Goal: Transaction & Acquisition: Book appointment/travel/reservation

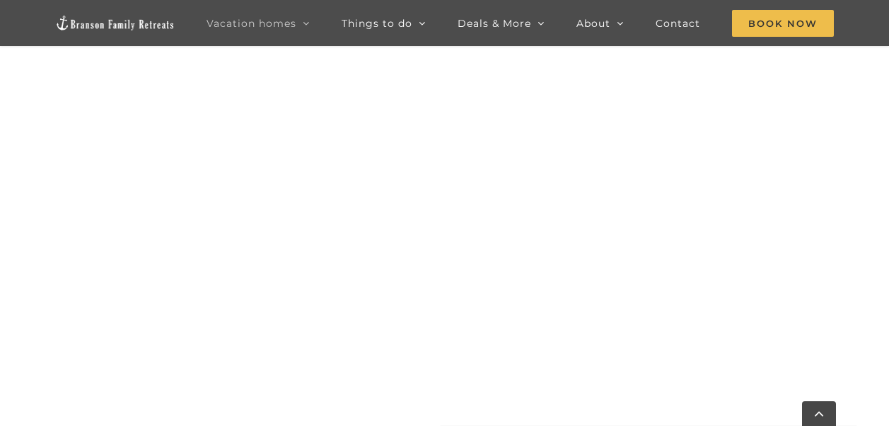
scroll to position [920, 0]
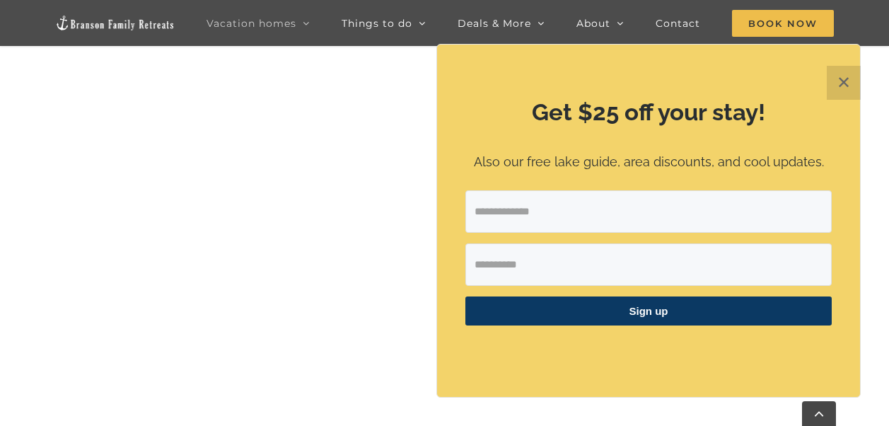
click at [845, 81] on button "✕" at bounding box center [844, 83] width 34 height 34
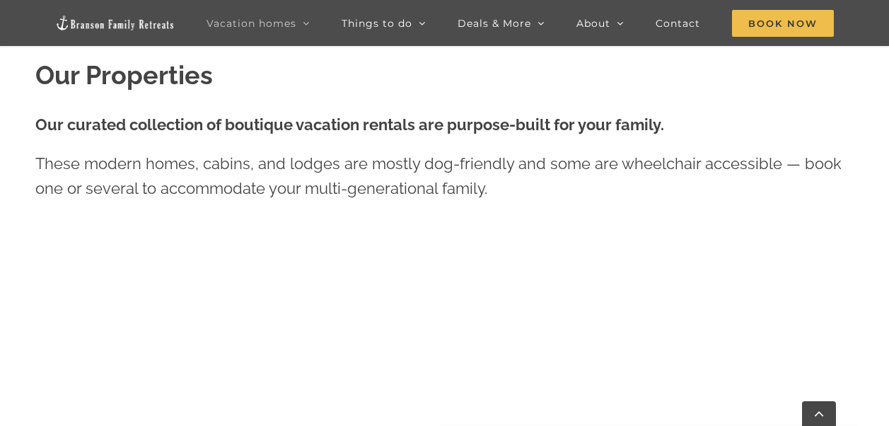
scroll to position [424, 0]
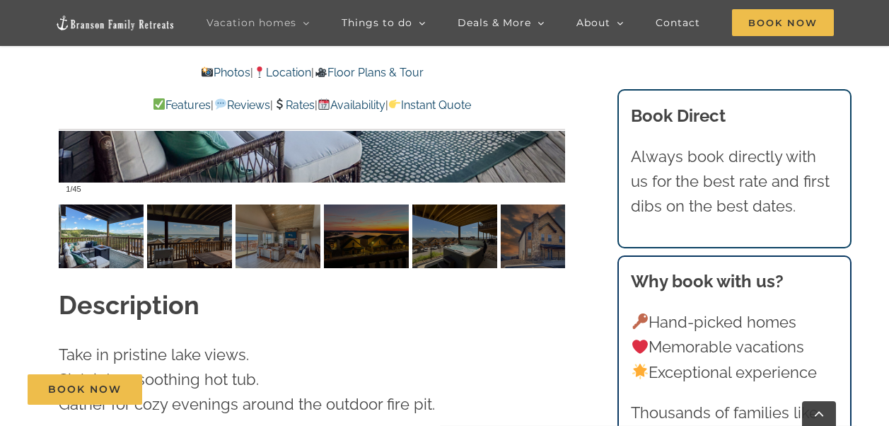
scroll to position [1132, 0]
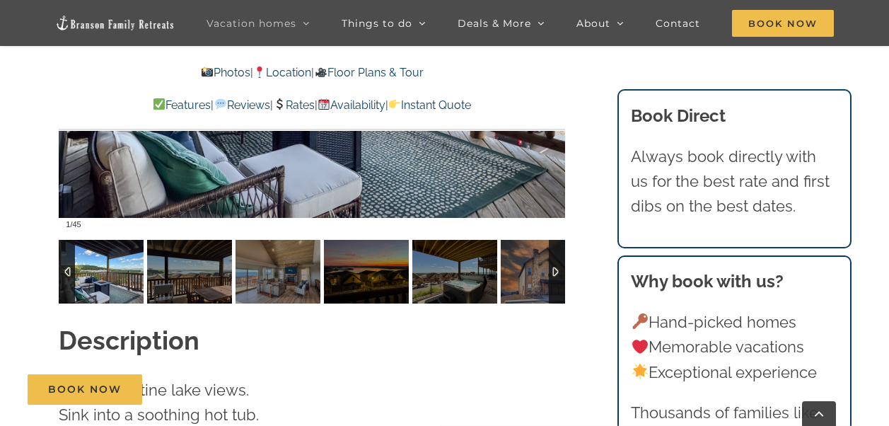
click at [555, 259] on div at bounding box center [557, 272] width 16 height 64
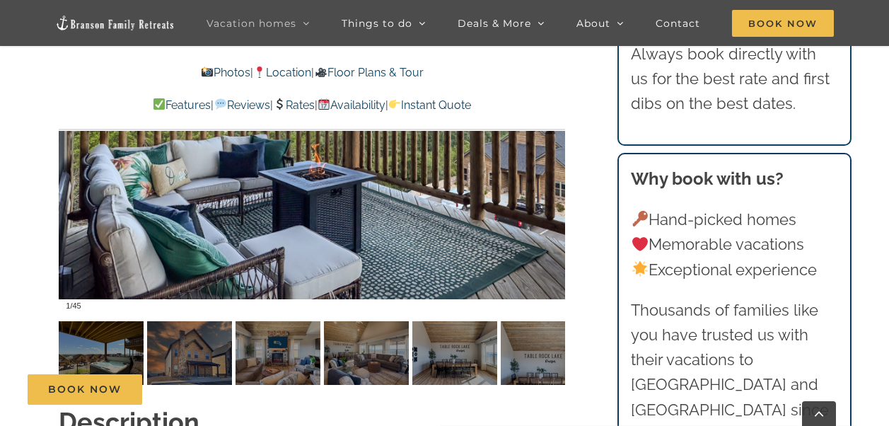
scroll to position [1061, 0]
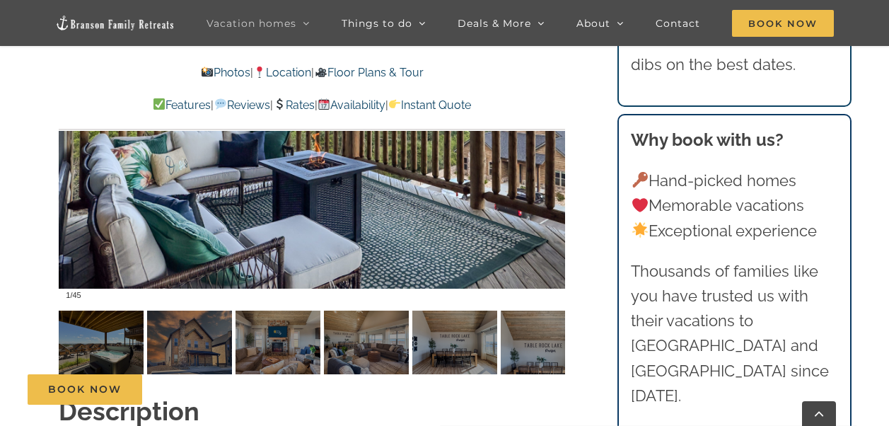
click at [93, 320] on img at bounding box center [101, 343] width 85 height 64
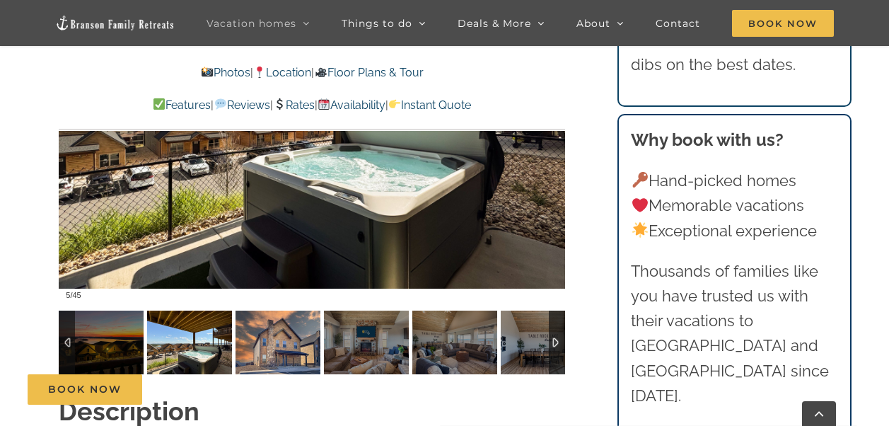
click at [270, 334] on img at bounding box center [278, 343] width 85 height 64
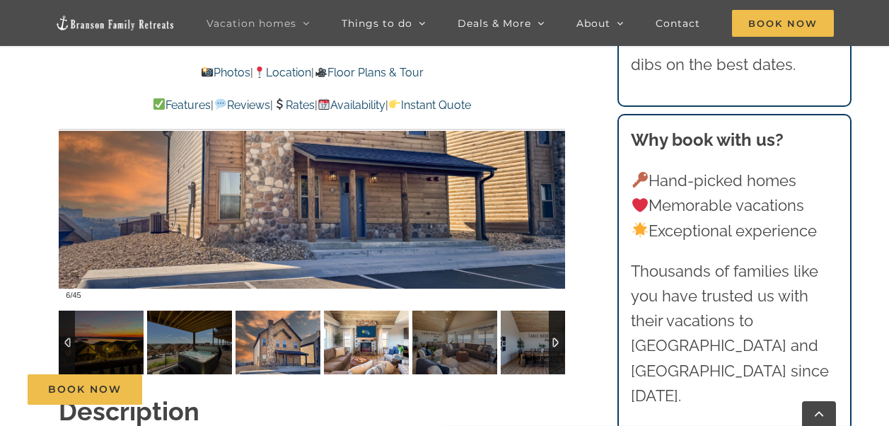
click at [331, 330] on img at bounding box center [366, 343] width 85 height 64
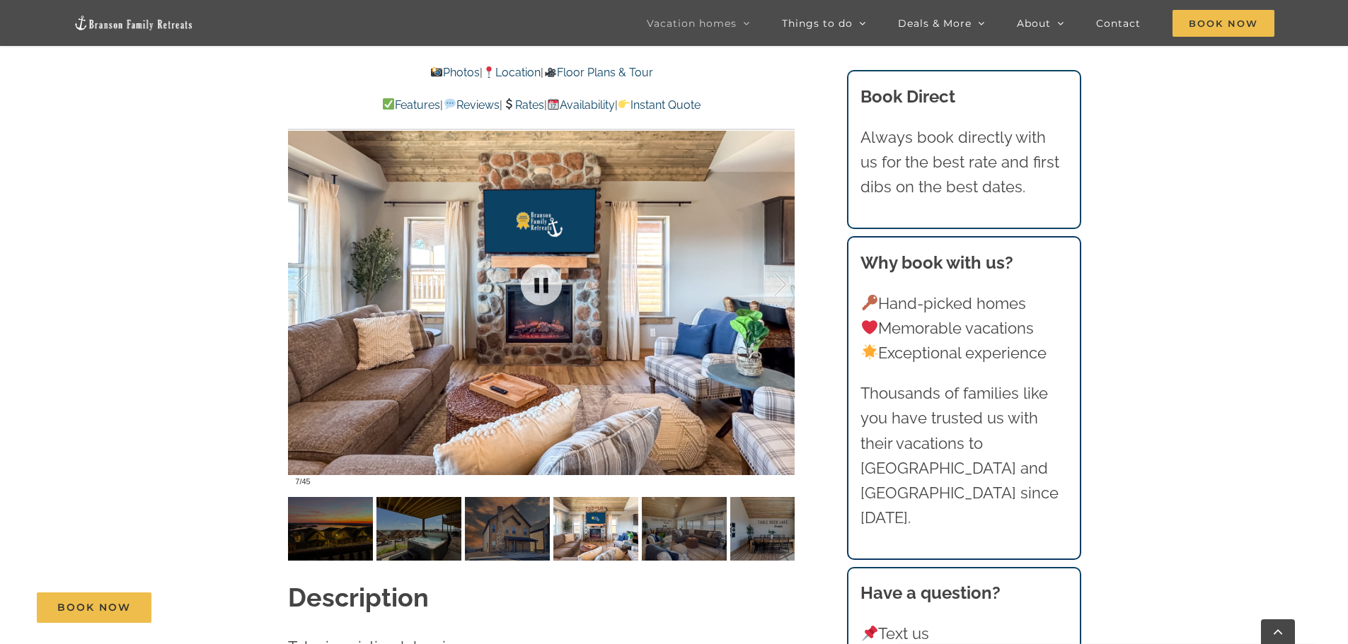
scroll to position [1132, 0]
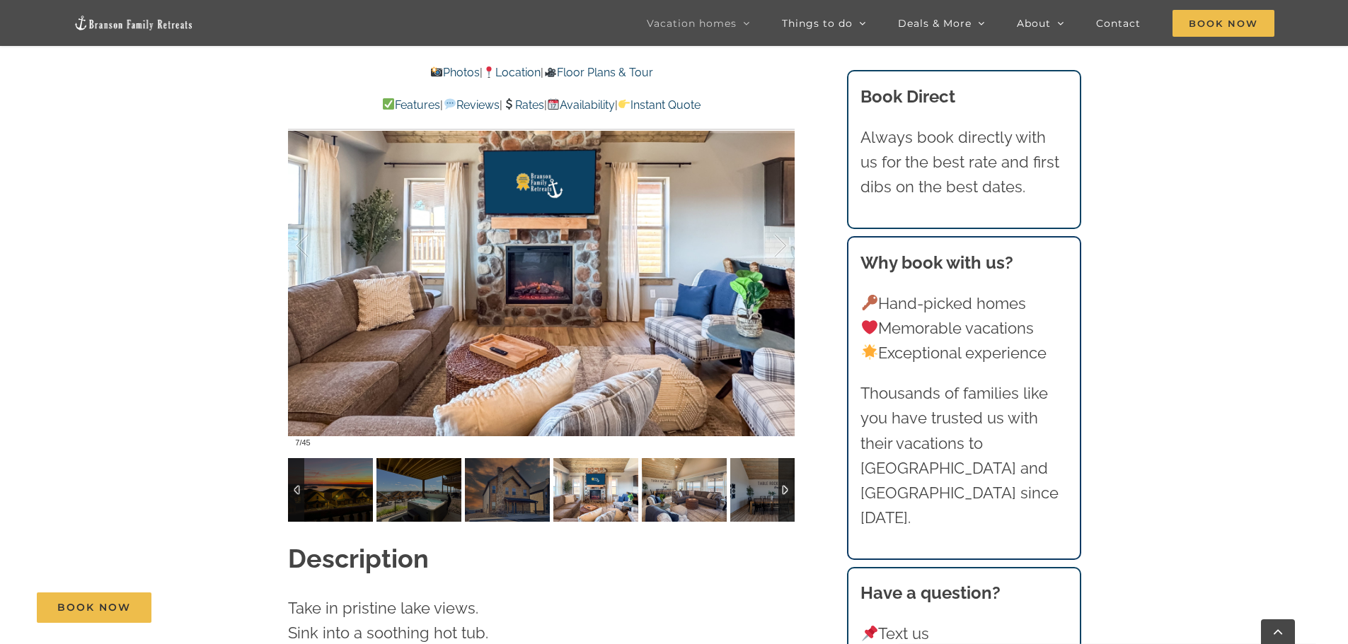
click at [684, 425] on img at bounding box center [684, 490] width 85 height 64
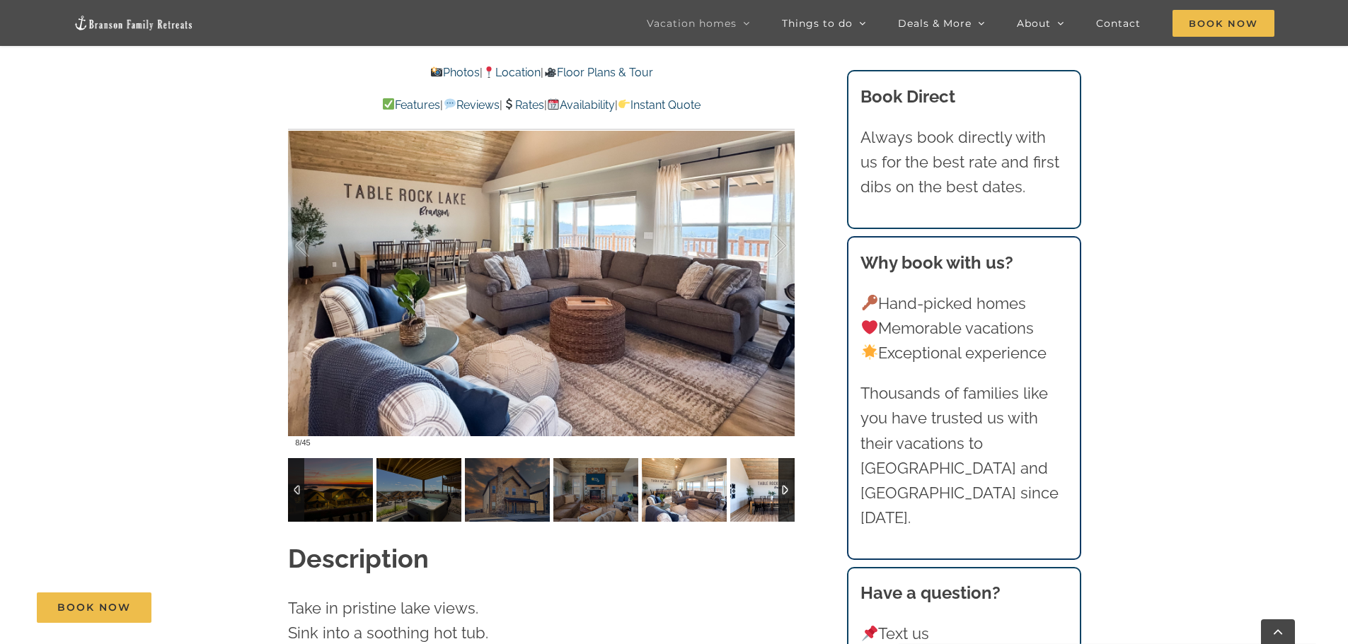
click at [732, 425] on img at bounding box center [772, 490] width 85 height 64
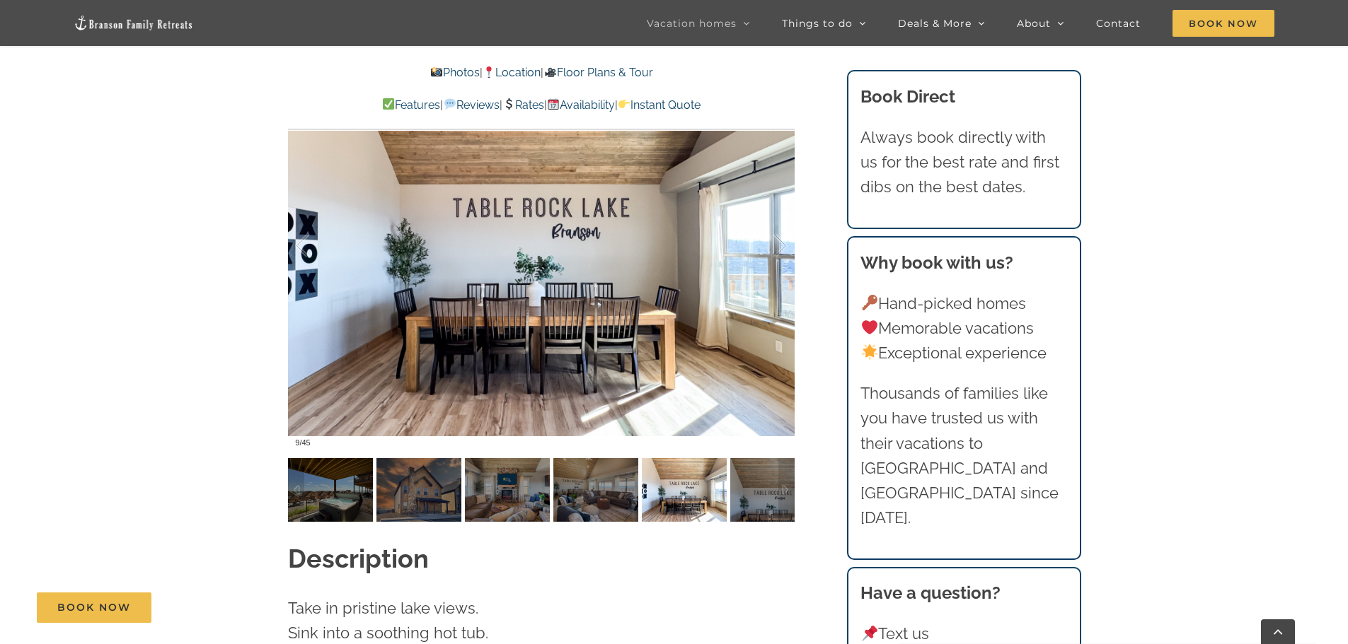
click at [789, 425] on div at bounding box center [786, 490] width 16 height 64
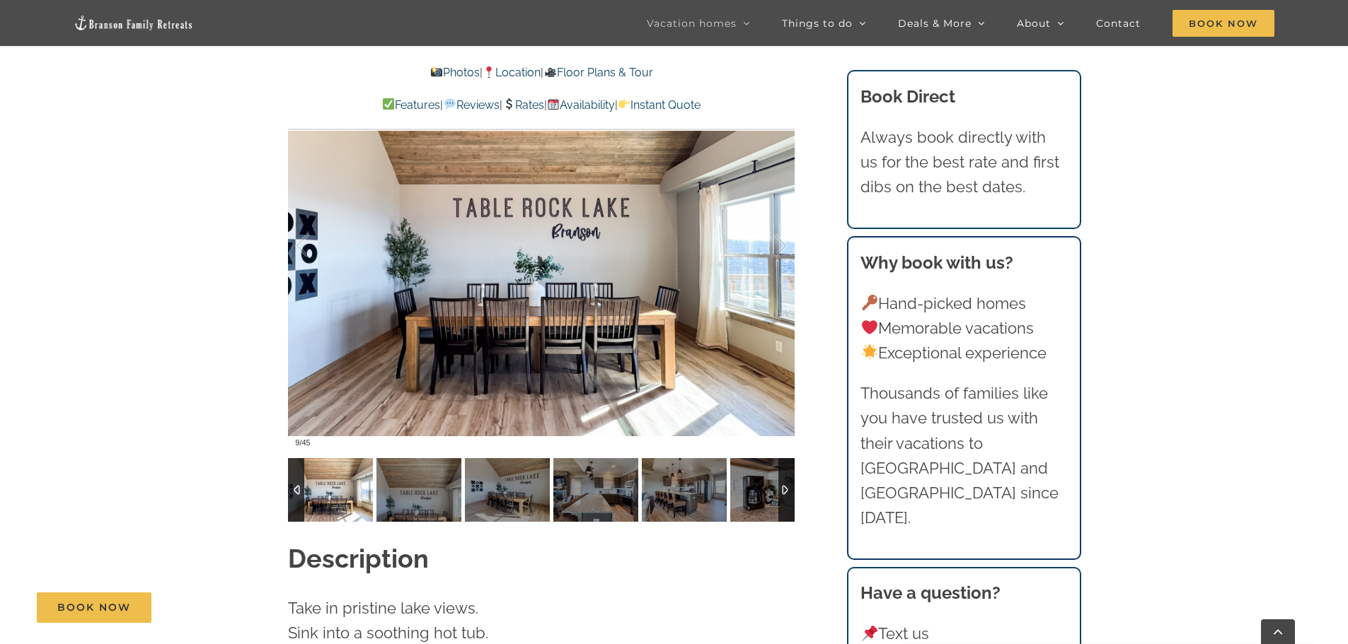
click at [789, 425] on div at bounding box center [786, 490] width 16 height 64
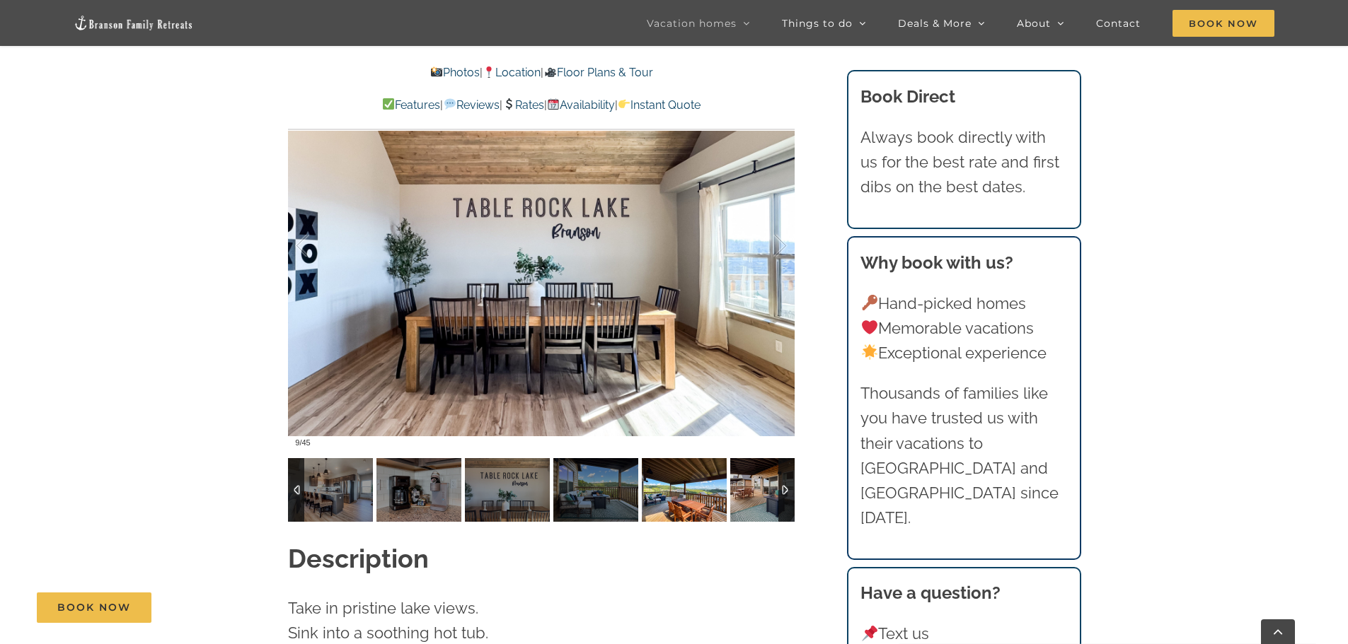
click at [680, 425] on img at bounding box center [684, 490] width 85 height 64
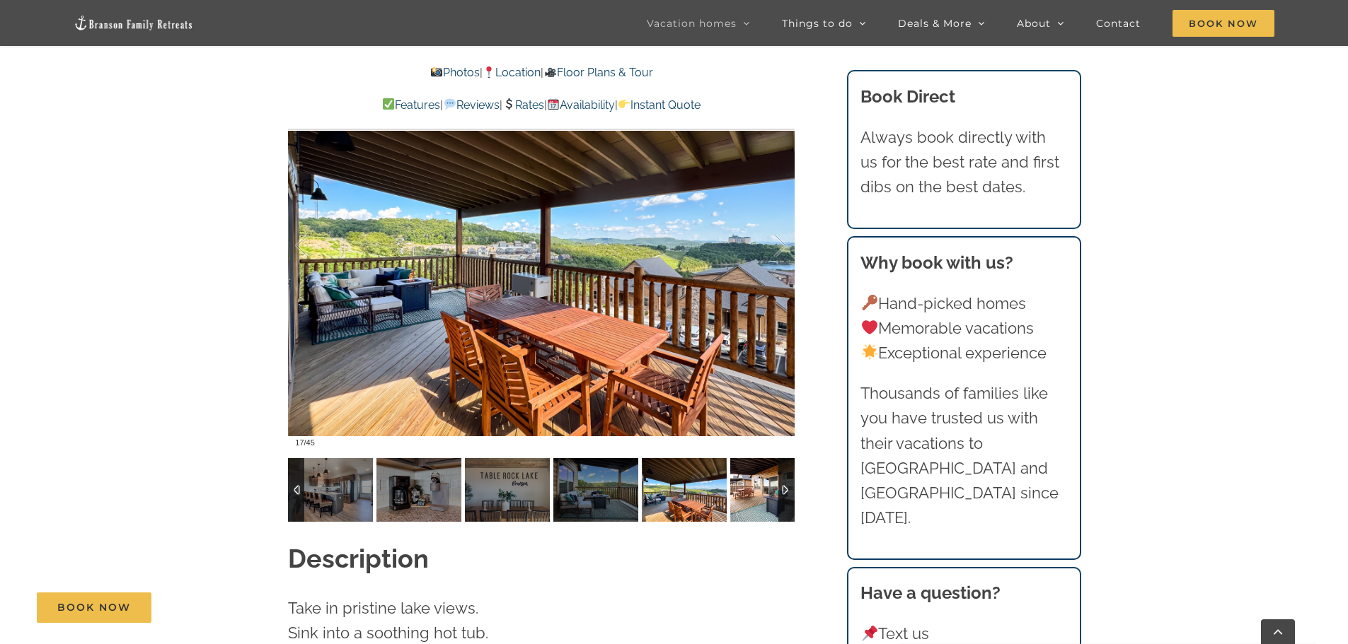
click at [740, 425] on img at bounding box center [772, 490] width 85 height 64
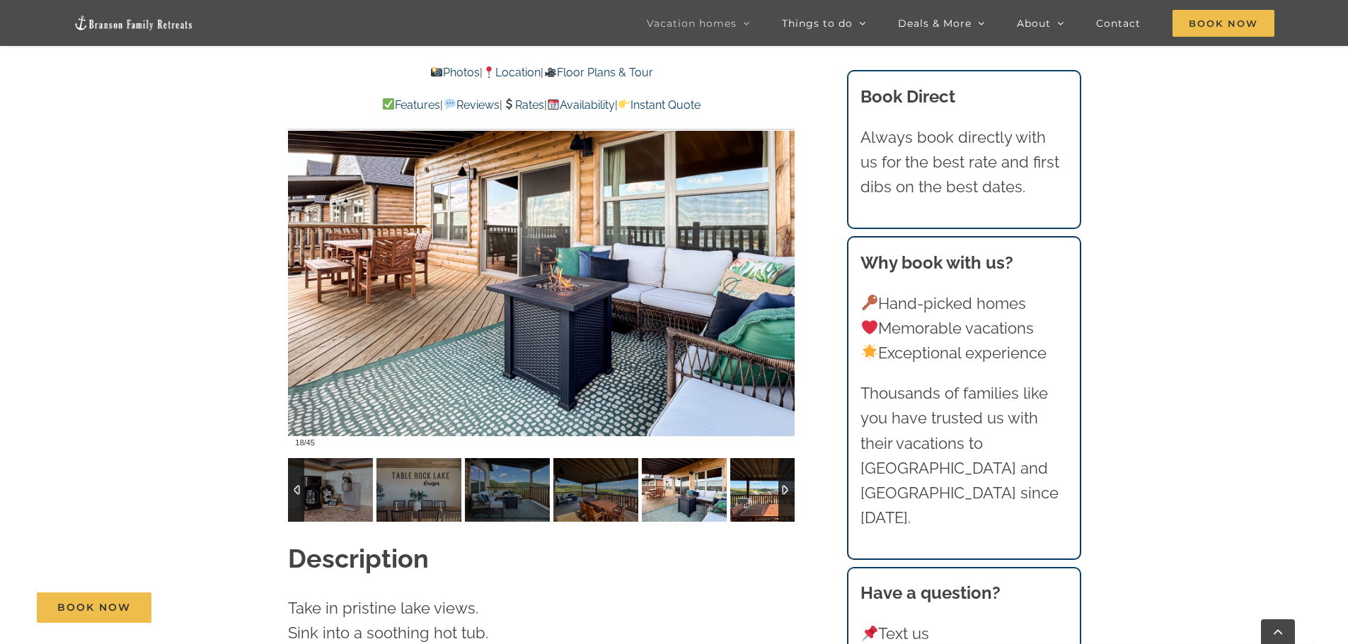
click at [754, 425] on img at bounding box center [772, 490] width 85 height 64
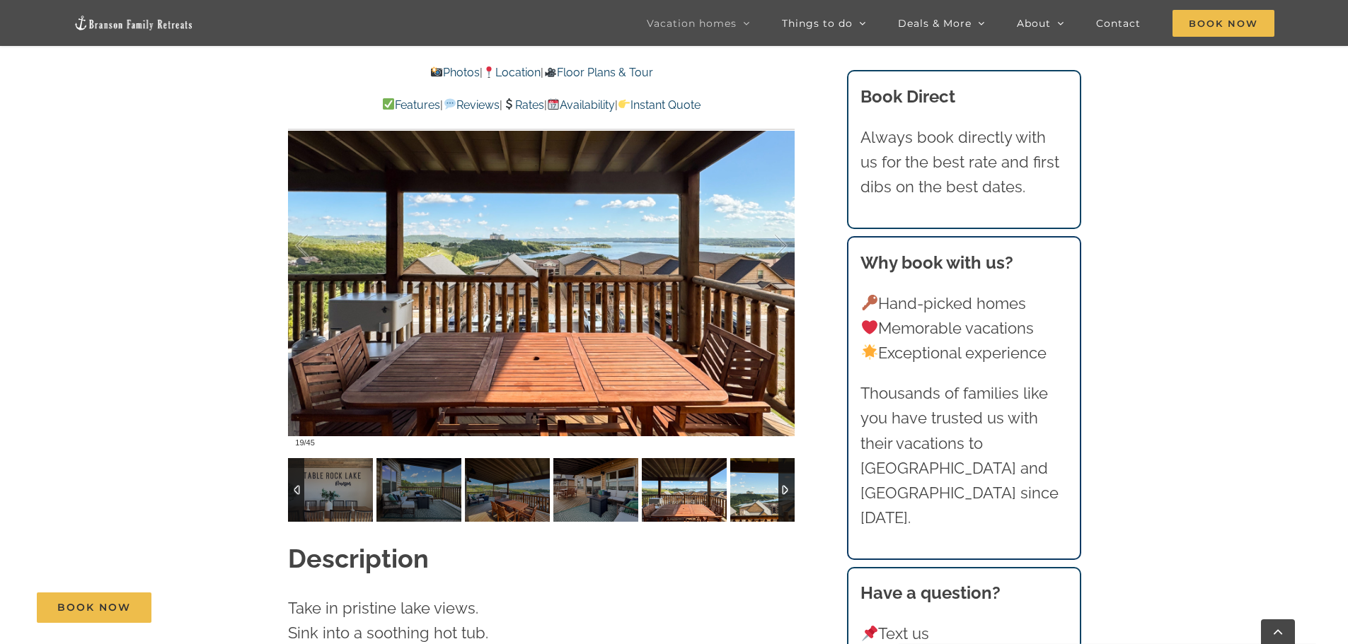
click at [753, 425] on img at bounding box center [772, 490] width 85 height 64
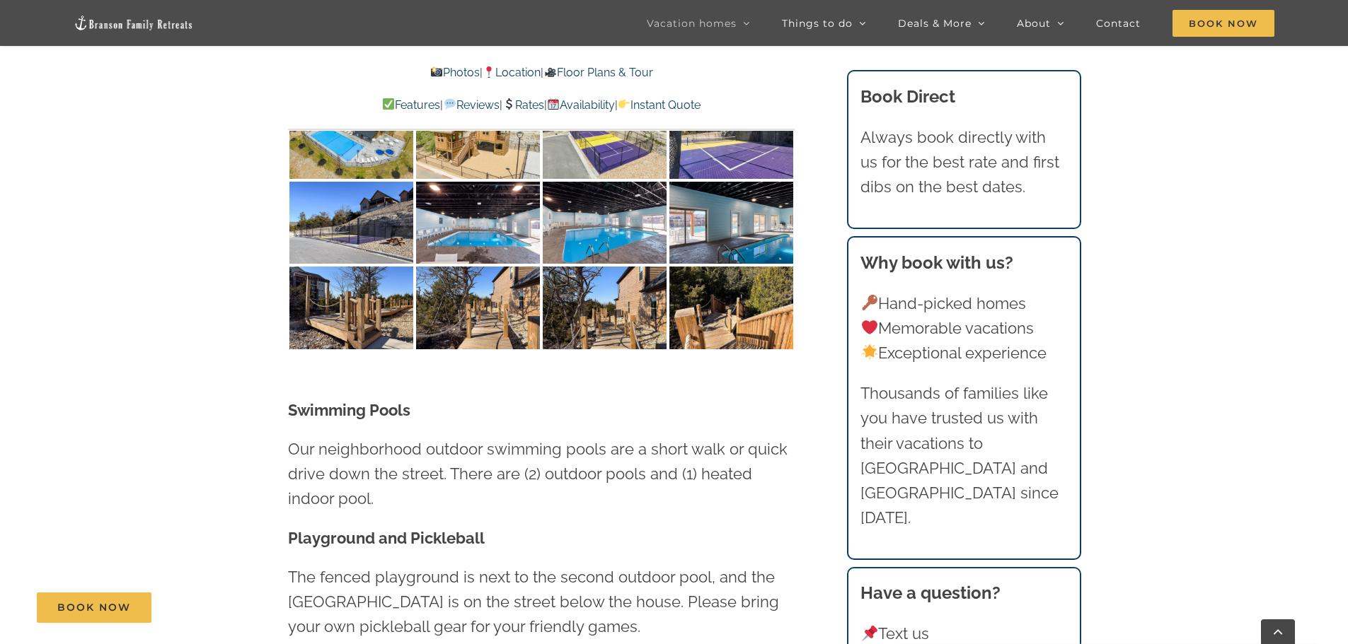
scroll to position [3254, 0]
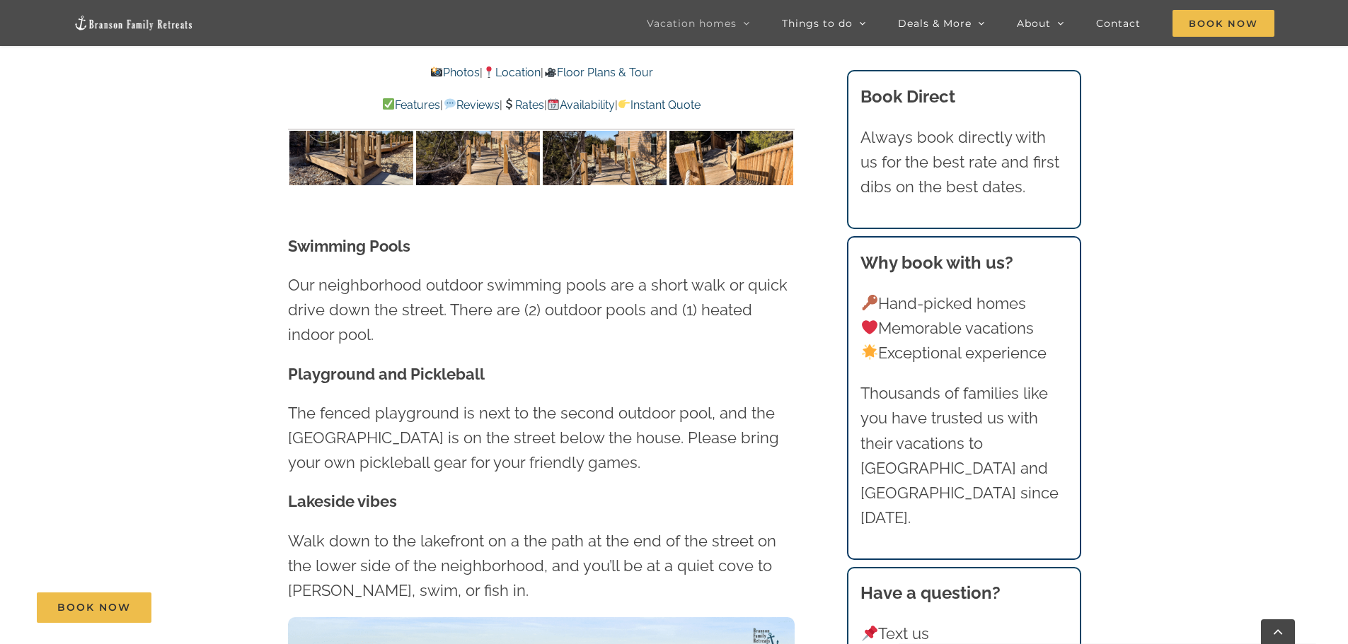
click at [354, 425] on p "Walk down to the lakefront on a the path at the end of the street on the lower …" at bounding box center [541, 566] width 507 height 75
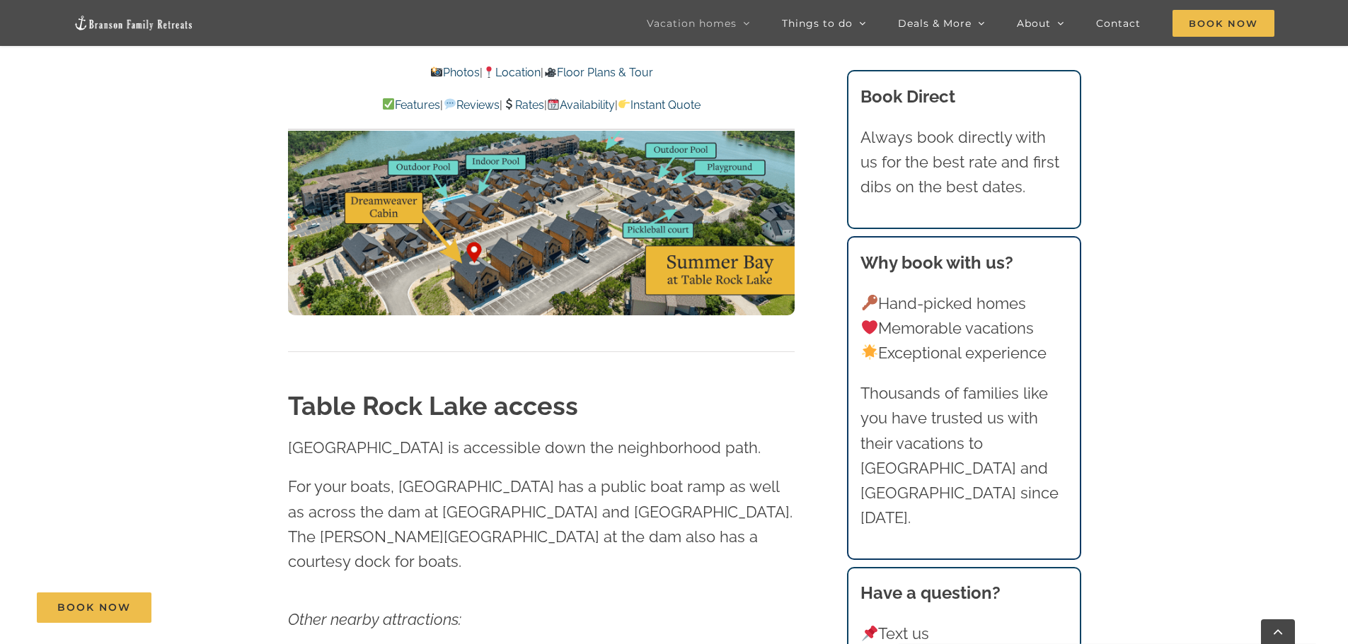
scroll to position [3891, 0]
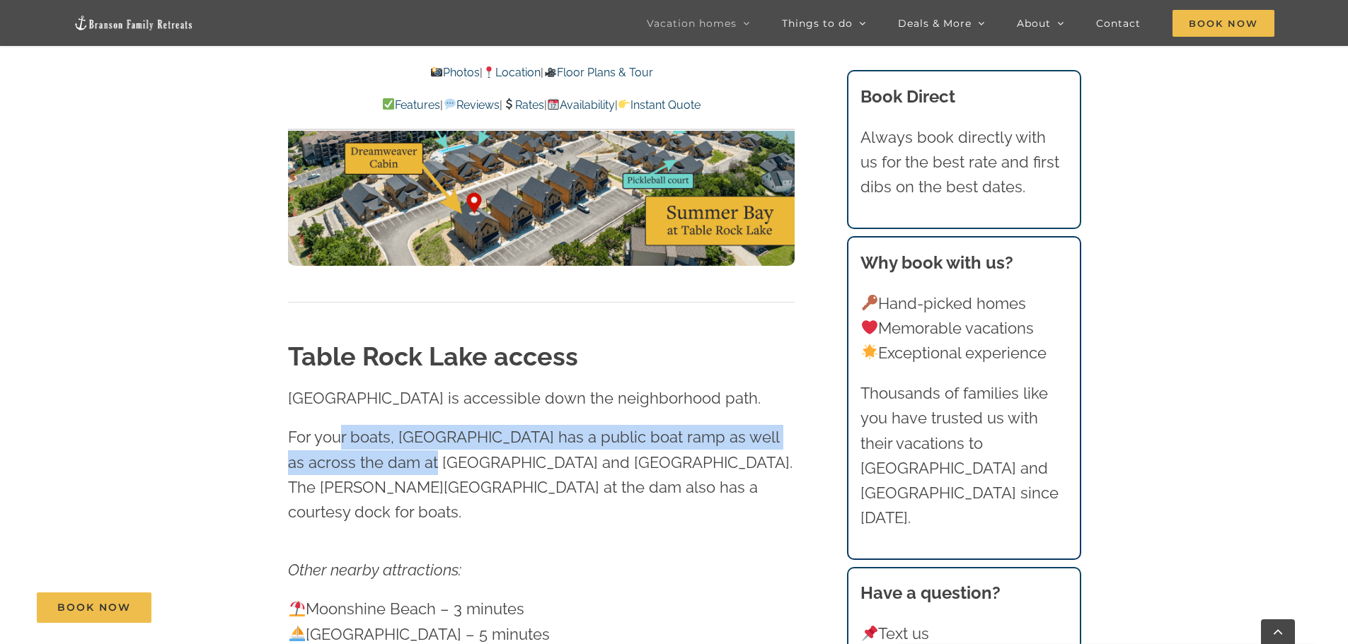
drag, startPoint x: 339, startPoint y: 398, endPoint x: 432, endPoint y: 403, distance: 92.8
click at [432, 425] on p "For your boats, [GEOGRAPHIC_DATA] has a public boat ramp as well as across the …" at bounding box center [541, 475] width 507 height 100
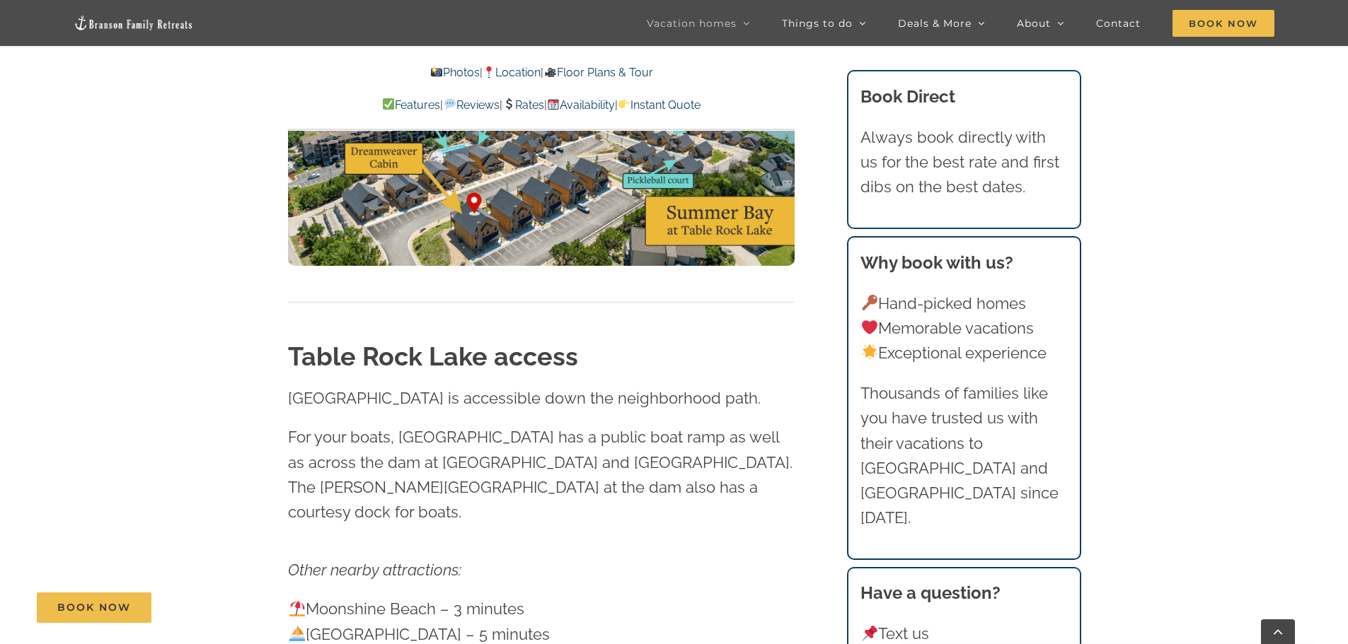
click at [478, 425] on p "For your boats, [GEOGRAPHIC_DATA] has a public boat ramp as well as across the …" at bounding box center [541, 475] width 507 height 100
drag, startPoint x: 345, startPoint y: 439, endPoint x: 489, endPoint y: 444, distance: 144.4
click at [489, 425] on p "For your boats, [GEOGRAPHIC_DATA] has a public boat ramp as well as across the …" at bounding box center [541, 475] width 507 height 100
click at [486, 425] on p "For your boats, [GEOGRAPHIC_DATA] has a public boat ramp as well as across the …" at bounding box center [541, 475] width 507 height 100
click at [481, 425] on p "For your boats, [GEOGRAPHIC_DATA] has a public boat ramp as well as across the …" at bounding box center [541, 475] width 507 height 100
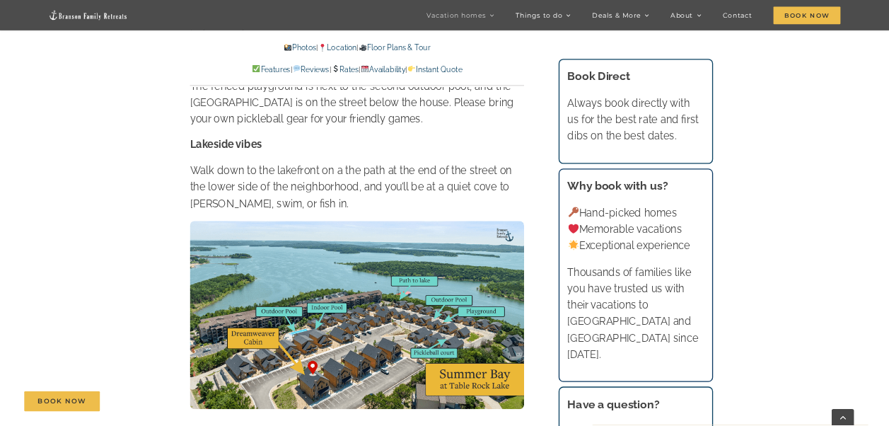
scroll to position [2971, 0]
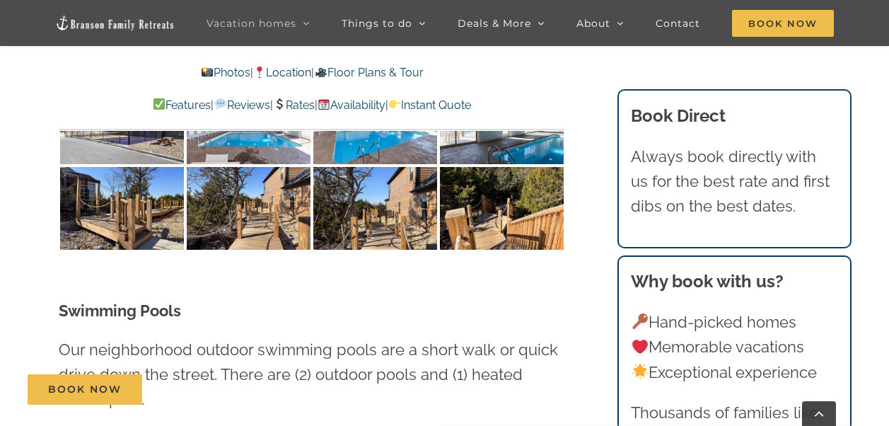
click at [294, 102] on link "Rates" at bounding box center [294, 104] width 42 height 13
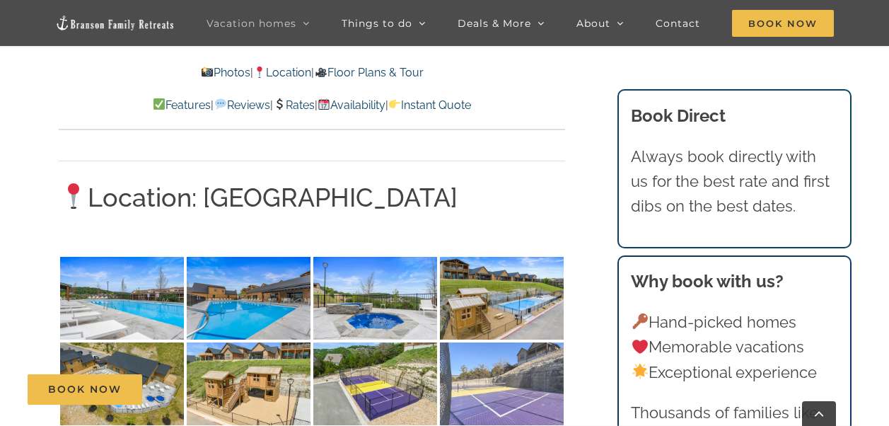
scroll to position [2625, 0]
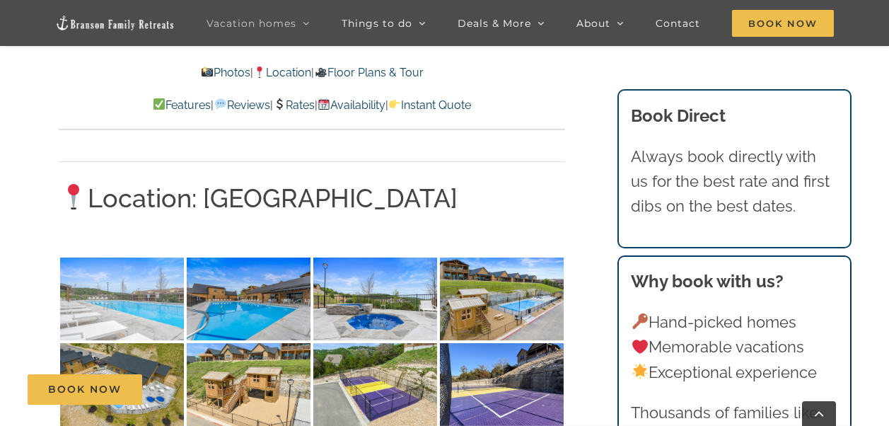
click at [123, 283] on img at bounding box center [122, 299] width 124 height 83
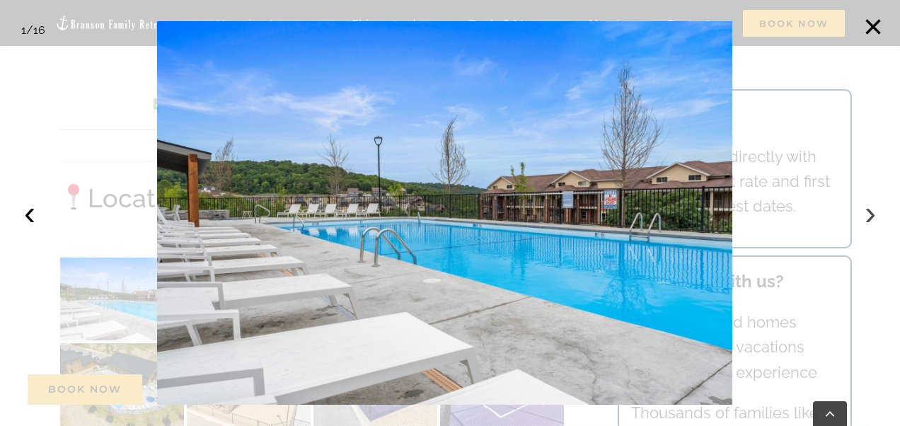
click at [865, 220] on button "›" at bounding box center [870, 212] width 31 height 31
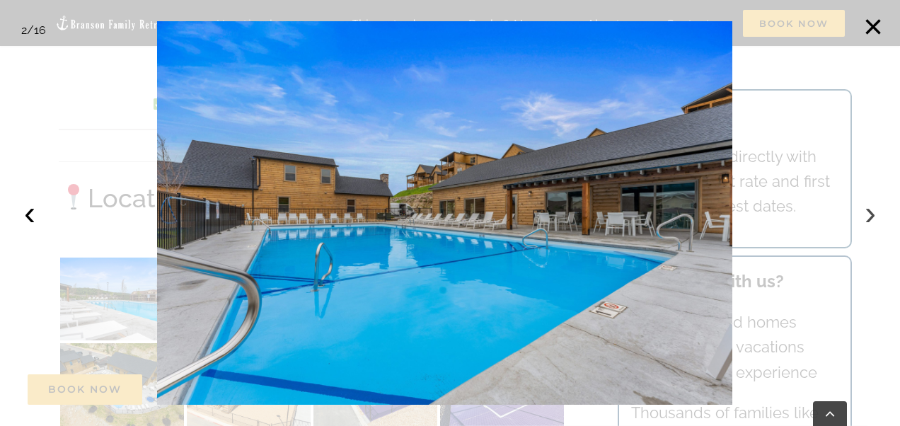
click at [869, 220] on button "›" at bounding box center [870, 212] width 31 height 31
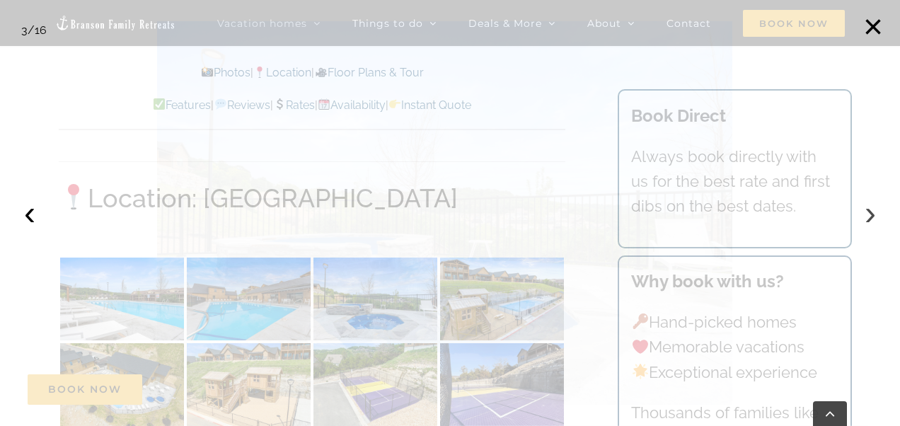
click at [872, 221] on button "›" at bounding box center [870, 212] width 31 height 31
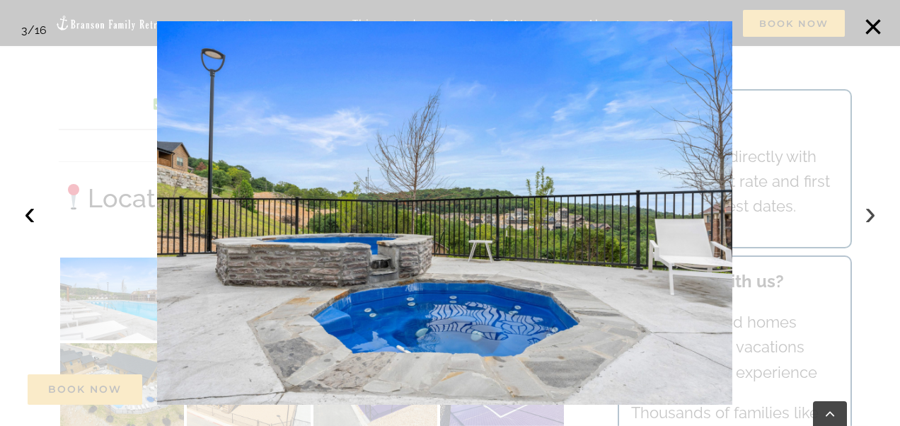
click at [872, 221] on button "›" at bounding box center [870, 212] width 31 height 31
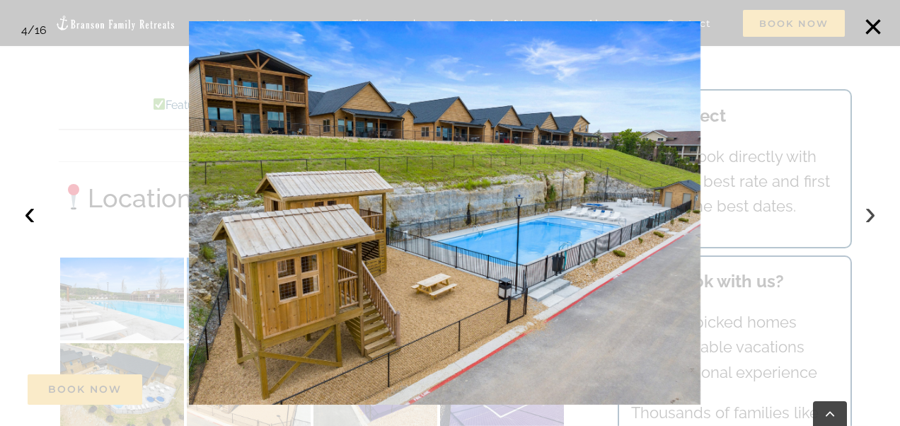
click at [872, 221] on button "›" at bounding box center [870, 212] width 31 height 31
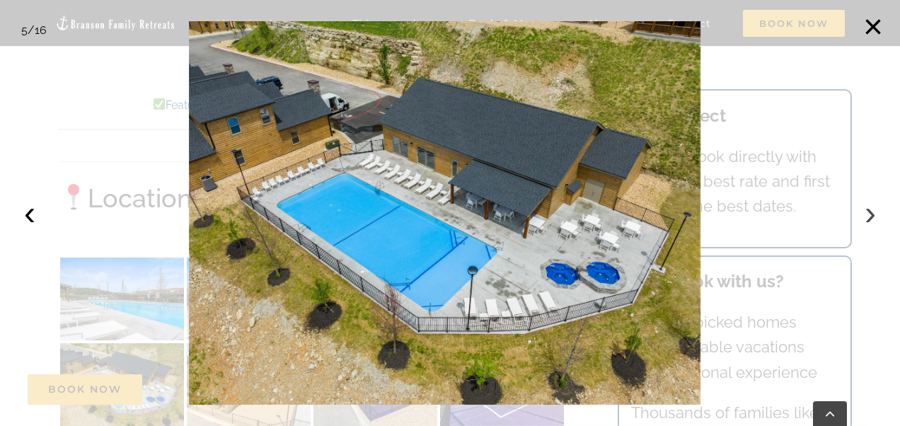
click at [872, 221] on button "›" at bounding box center [870, 212] width 31 height 31
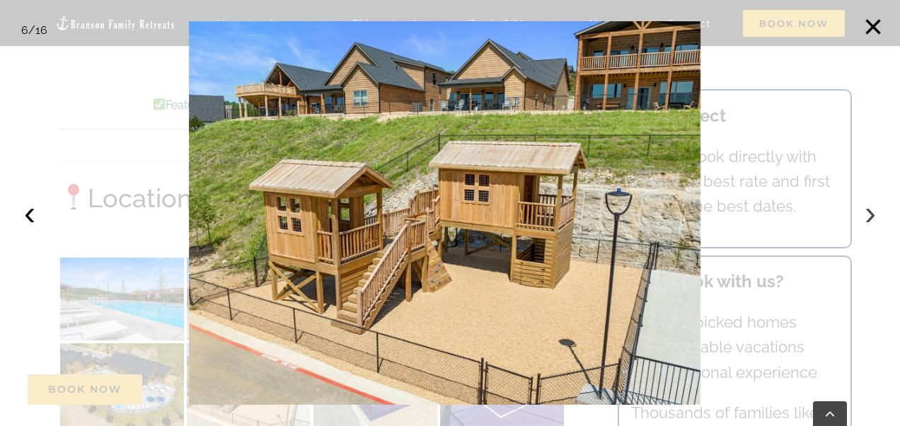
click at [870, 219] on button "›" at bounding box center [870, 212] width 31 height 31
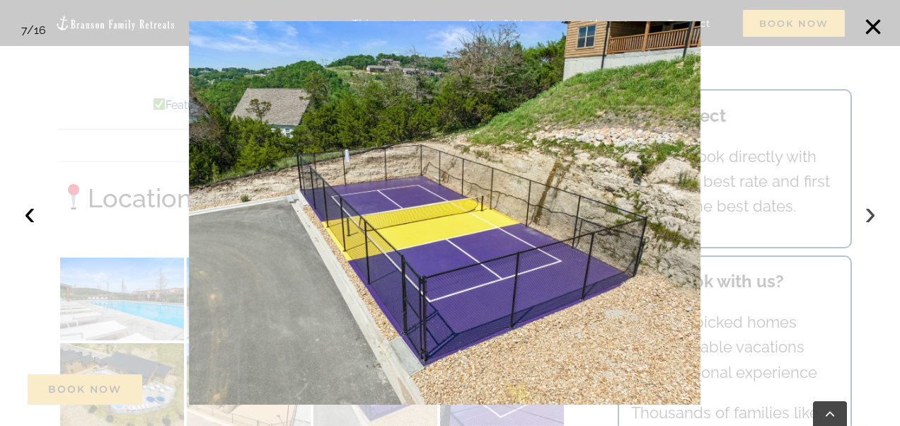
click at [871, 216] on button "›" at bounding box center [870, 212] width 31 height 31
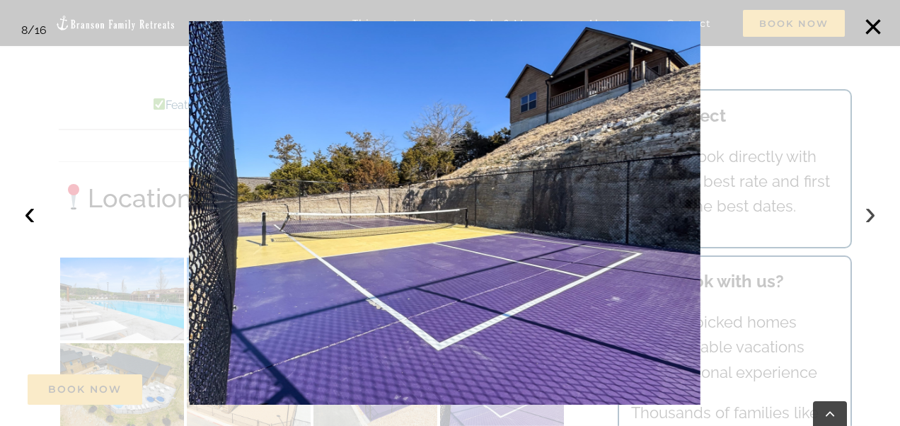
click at [869, 216] on button "›" at bounding box center [870, 212] width 31 height 31
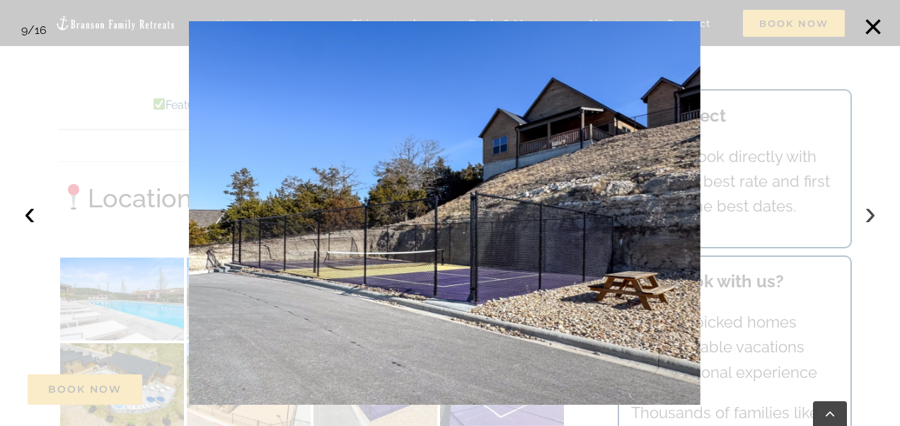
click at [869, 216] on button "›" at bounding box center [870, 212] width 31 height 31
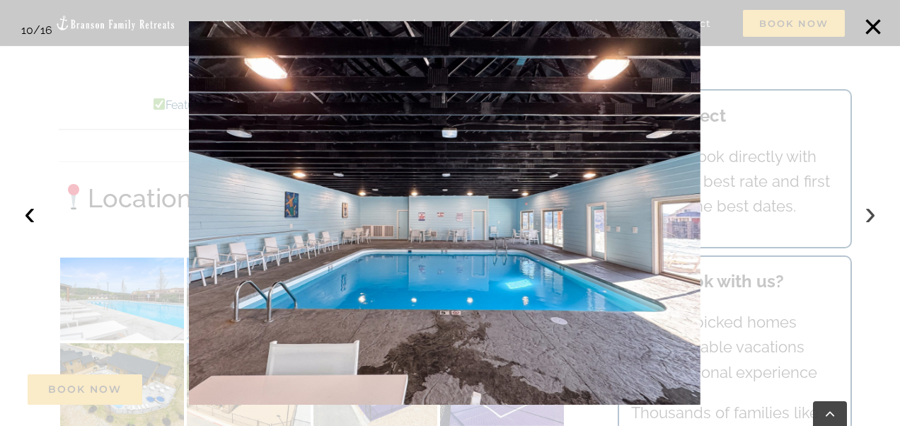
click at [869, 216] on button "›" at bounding box center [870, 212] width 31 height 31
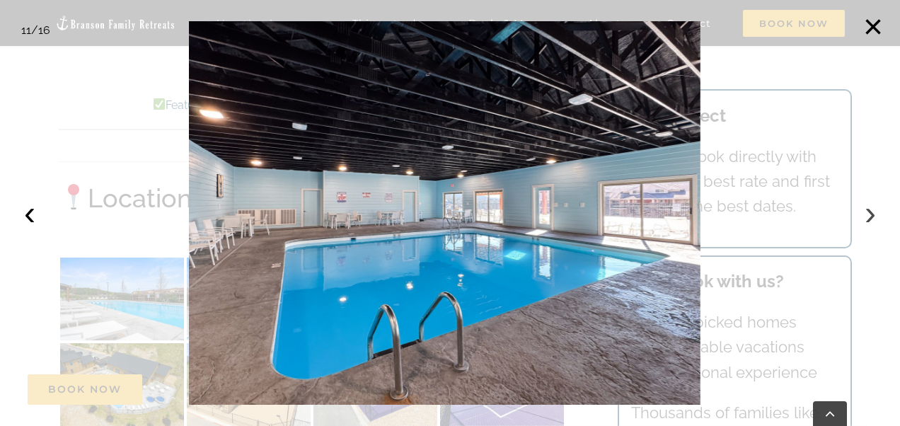
click at [869, 216] on button "›" at bounding box center [870, 212] width 31 height 31
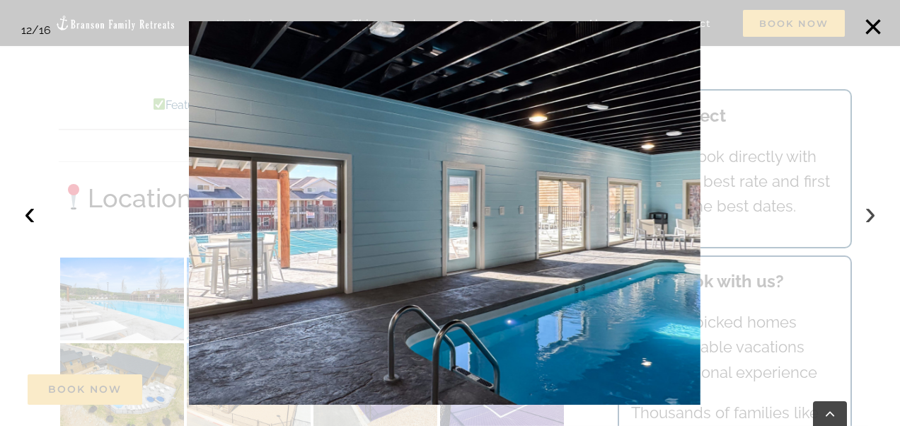
click at [869, 216] on button "›" at bounding box center [870, 212] width 31 height 31
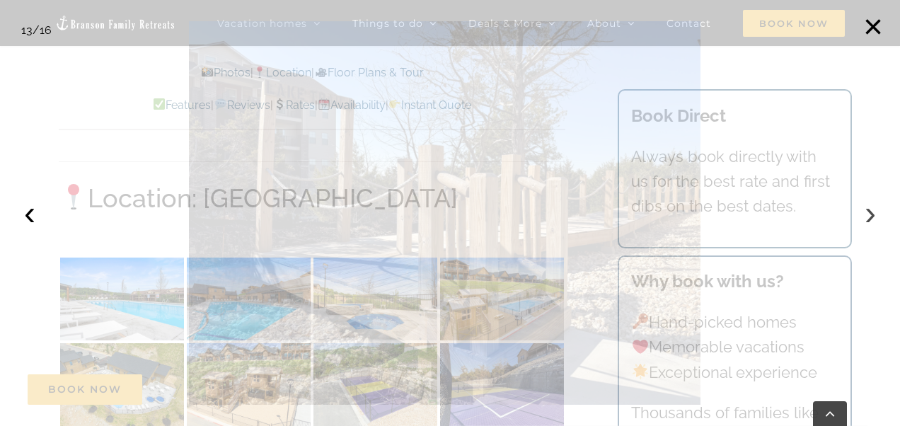
click at [869, 216] on button "›" at bounding box center [870, 212] width 31 height 31
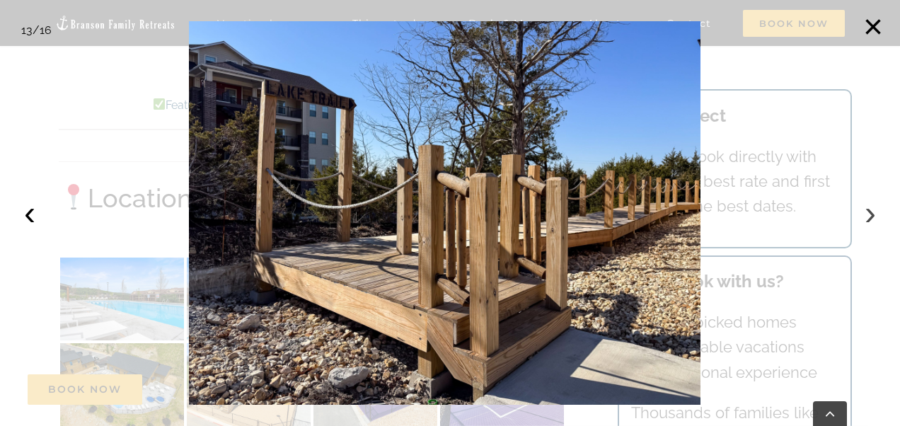
click at [869, 216] on button "›" at bounding box center [870, 212] width 31 height 31
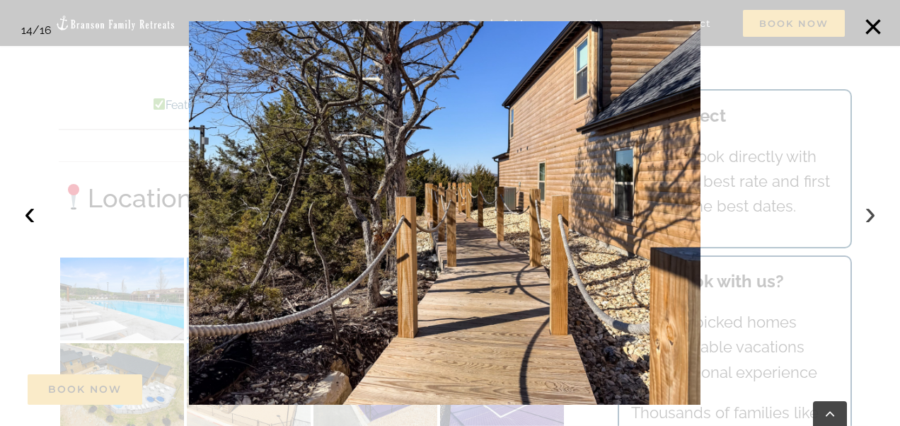
click at [869, 216] on button "›" at bounding box center [870, 212] width 31 height 31
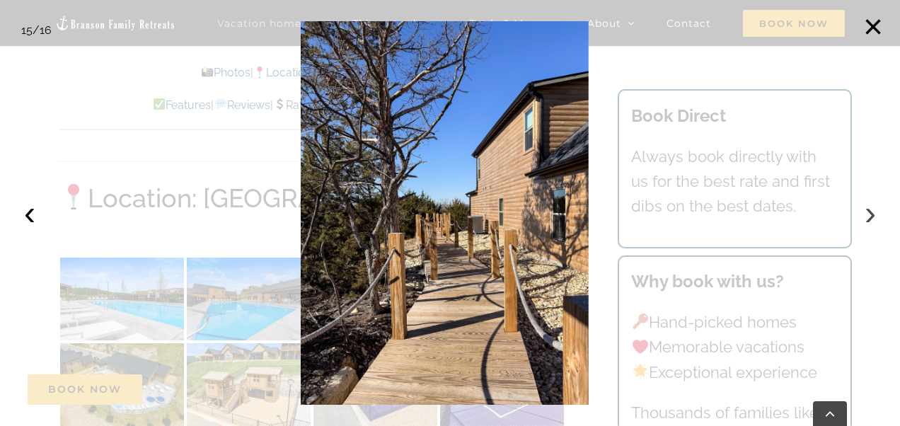
click at [869, 216] on button "›" at bounding box center [870, 212] width 31 height 31
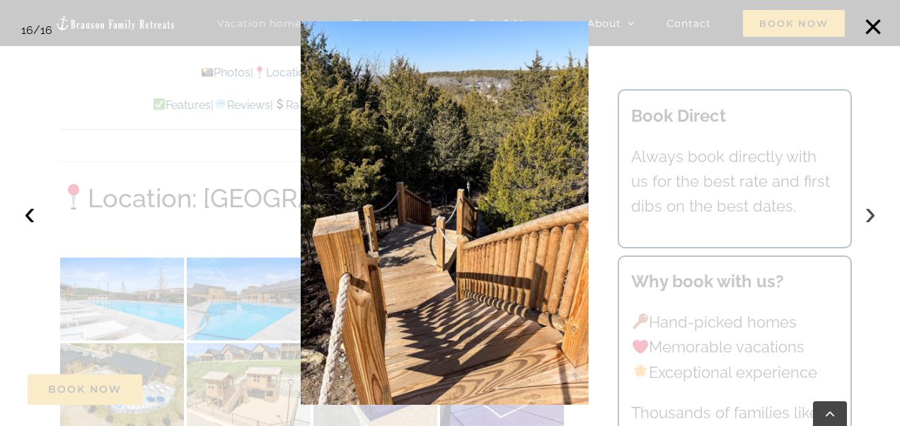
click at [869, 216] on button "›" at bounding box center [870, 212] width 31 height 31
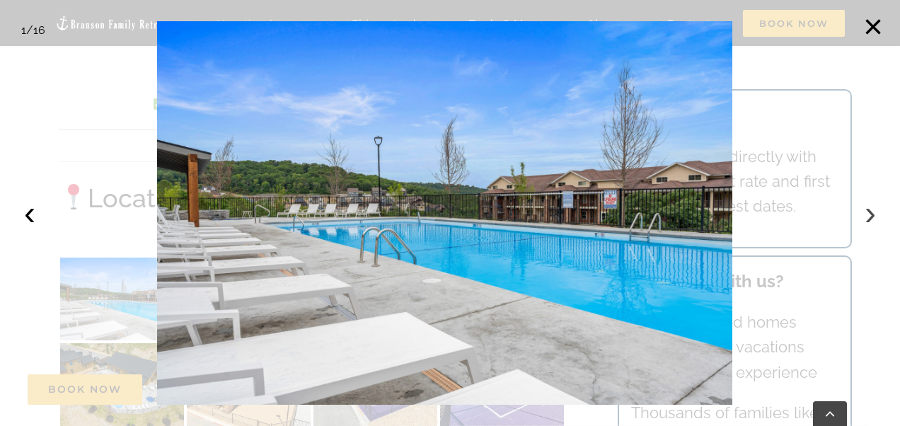
click at [869, 216] on button "›" at bounding box center [870, 212] width 31 height 31
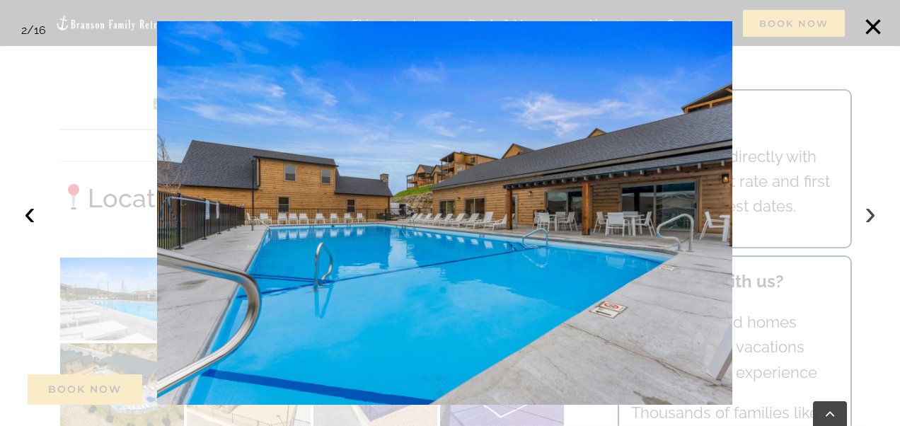
click at [869, 216] on button "›" at bounding box center [870, 212] width 31 height 31
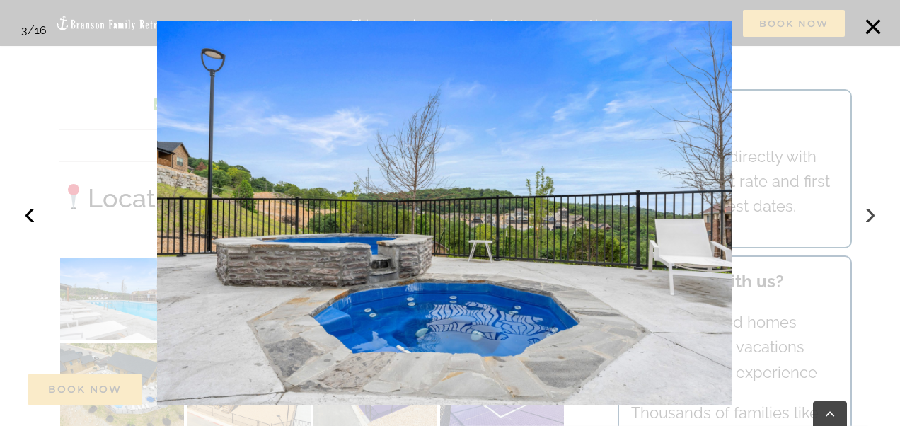
click at [869, 216] on button "›" at bounding box center [870, 212] width 31 height 31
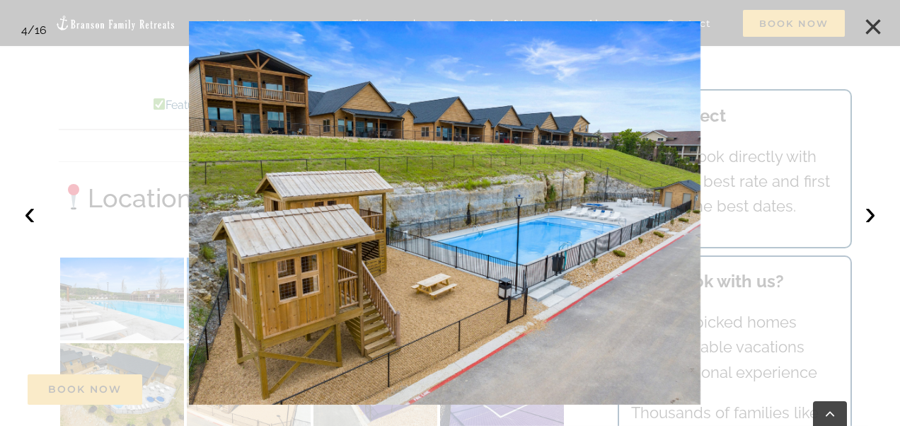
click at [873, 35] on button "×" at bounding box center [872, 26] width 31 height 31
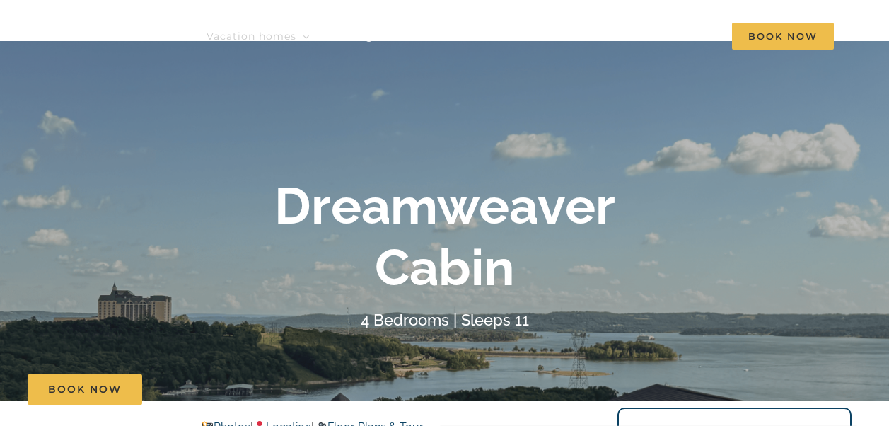
scroll to position [0, 0]
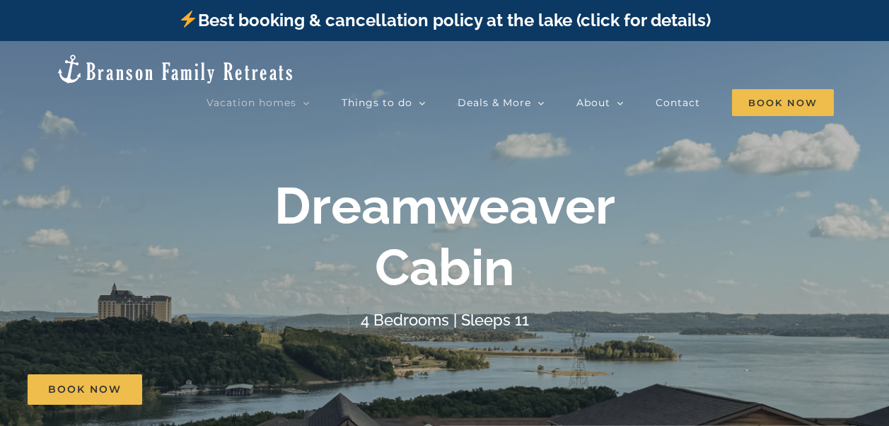
scroll to position [2971, 0]
